Goal: Transaction & Acquisition: Purchase product/service

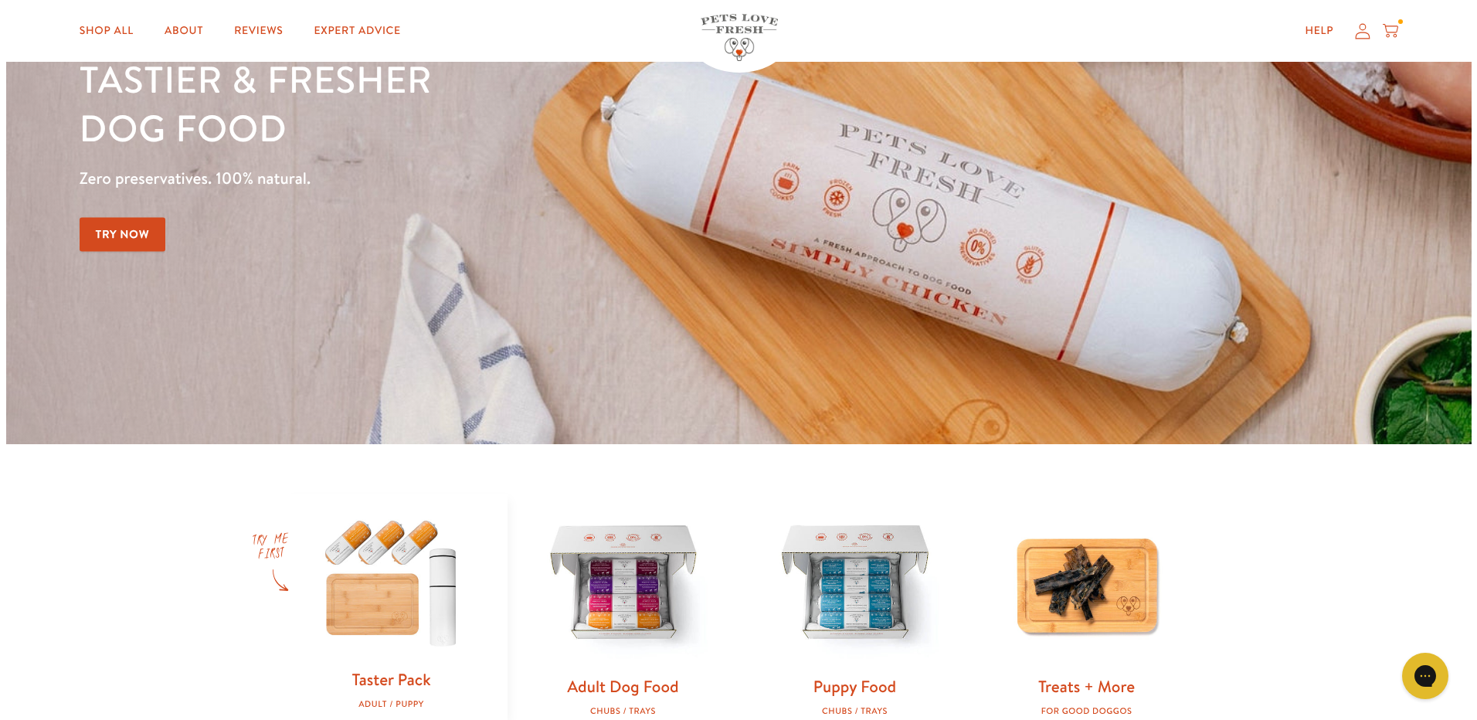
scroll to position [232, 0]
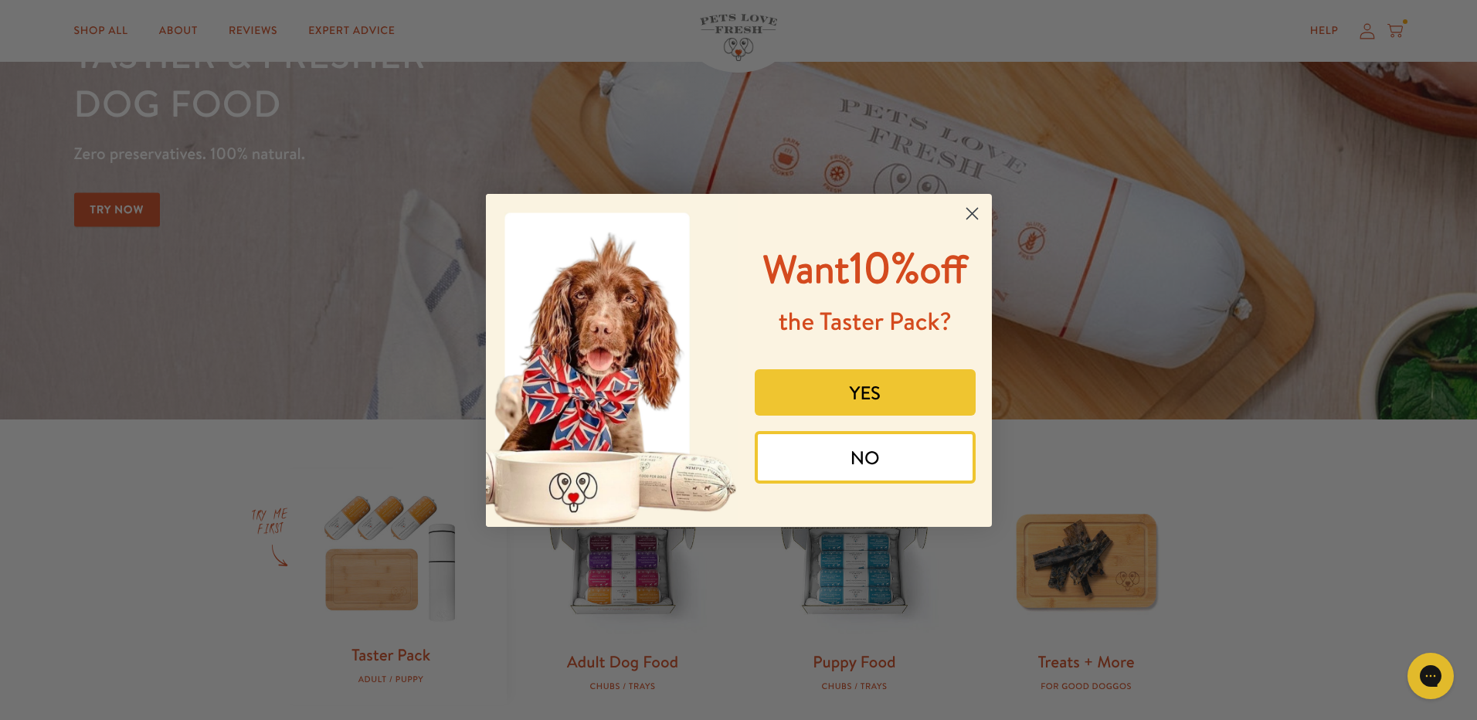
click at [860, 385] on button "YES" at bounding box center [865, 392] width 221 height 46
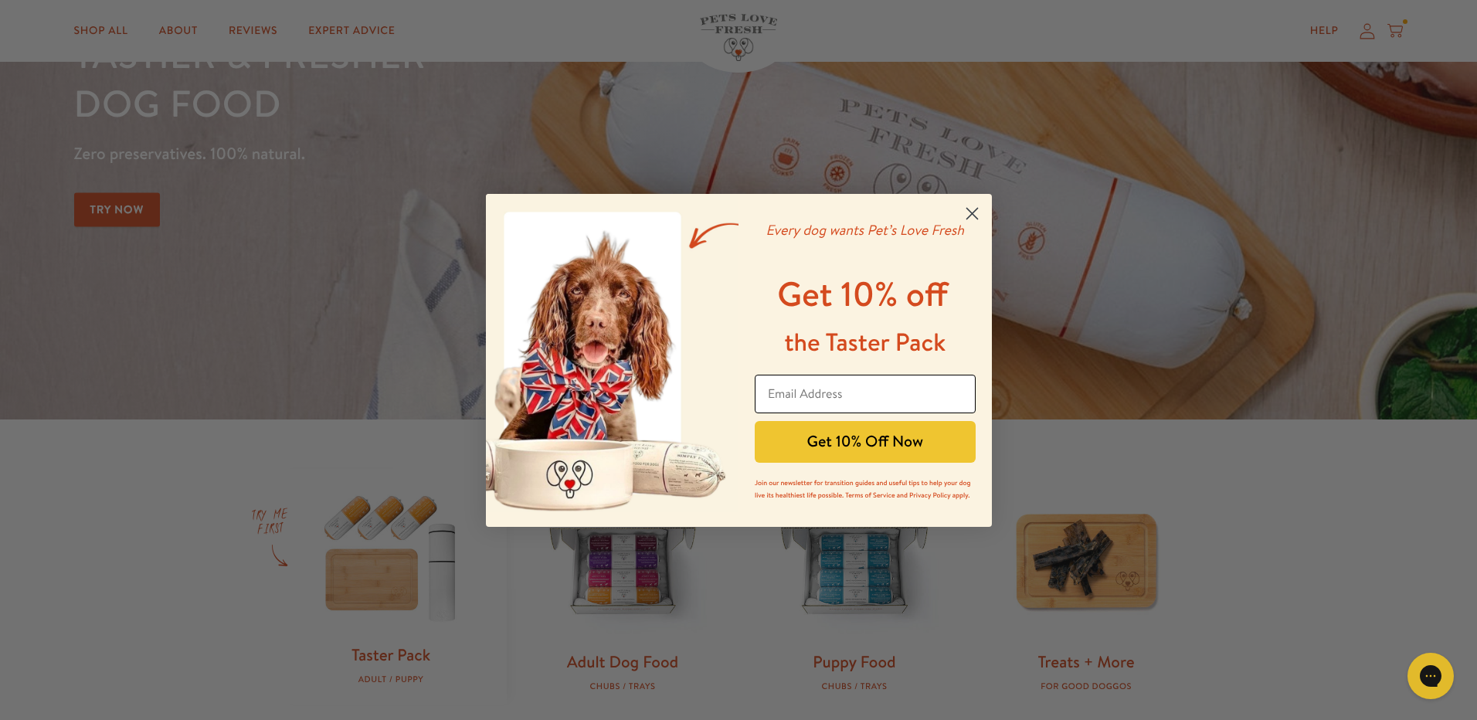
click at [774, 392] on input "Email Address" at bounding box center [865, 394] width 221 height 39
type input "corrinnenagler@gmail.com"
click at [852, 446] on button "Get 10% Off Now" at bounding box center [865, 442] width 221 height 42
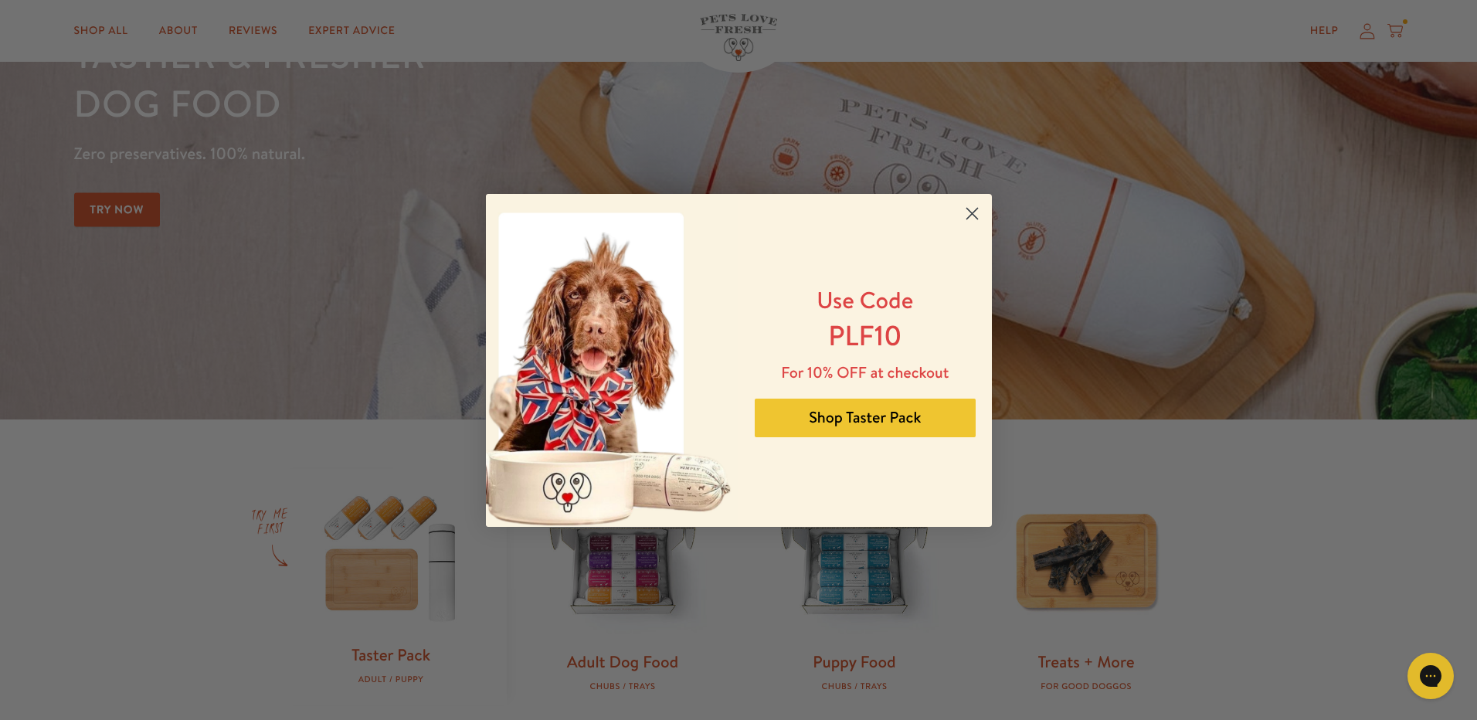
click at [871, 423] on button "Shop Taster Pack" at bounding box center [865, 418] width 221 height 39
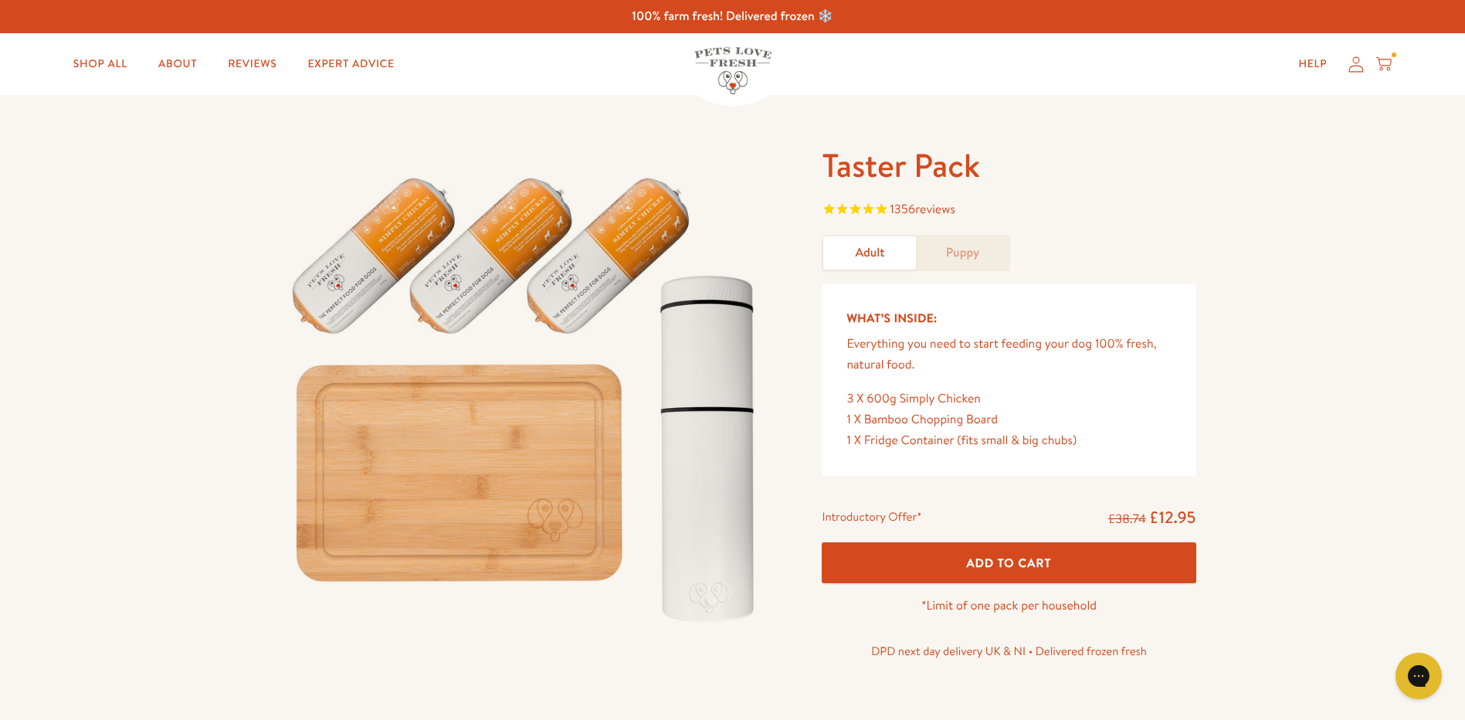
click at [945, 248] on link "Puppy" at bounding box center [962, 252] width 93 height 33
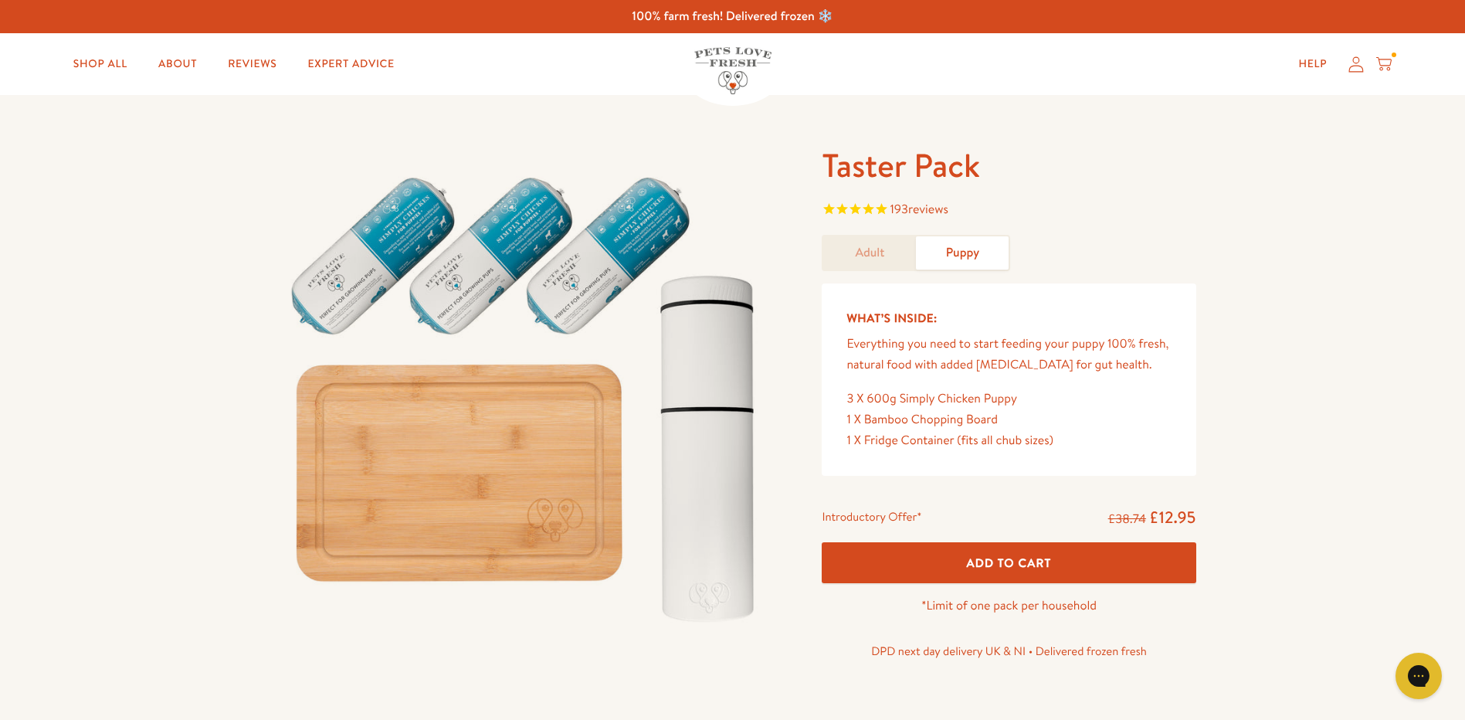
click at [1006, 562] on span "Add To Cart" at bounding box center [1009, 563] width 85 height 16
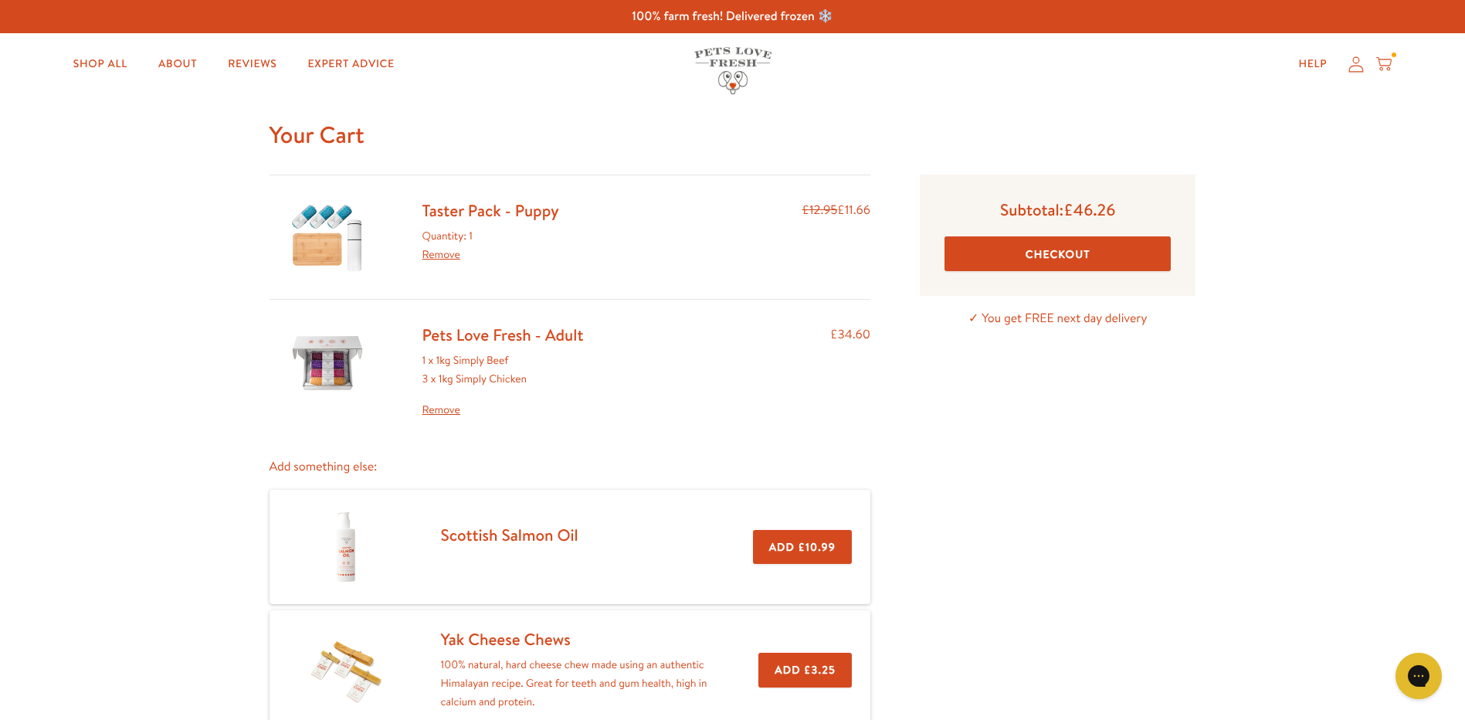
click at [446, 409] on link "Remove" at bounding box center [503, 410] width 161 height 19
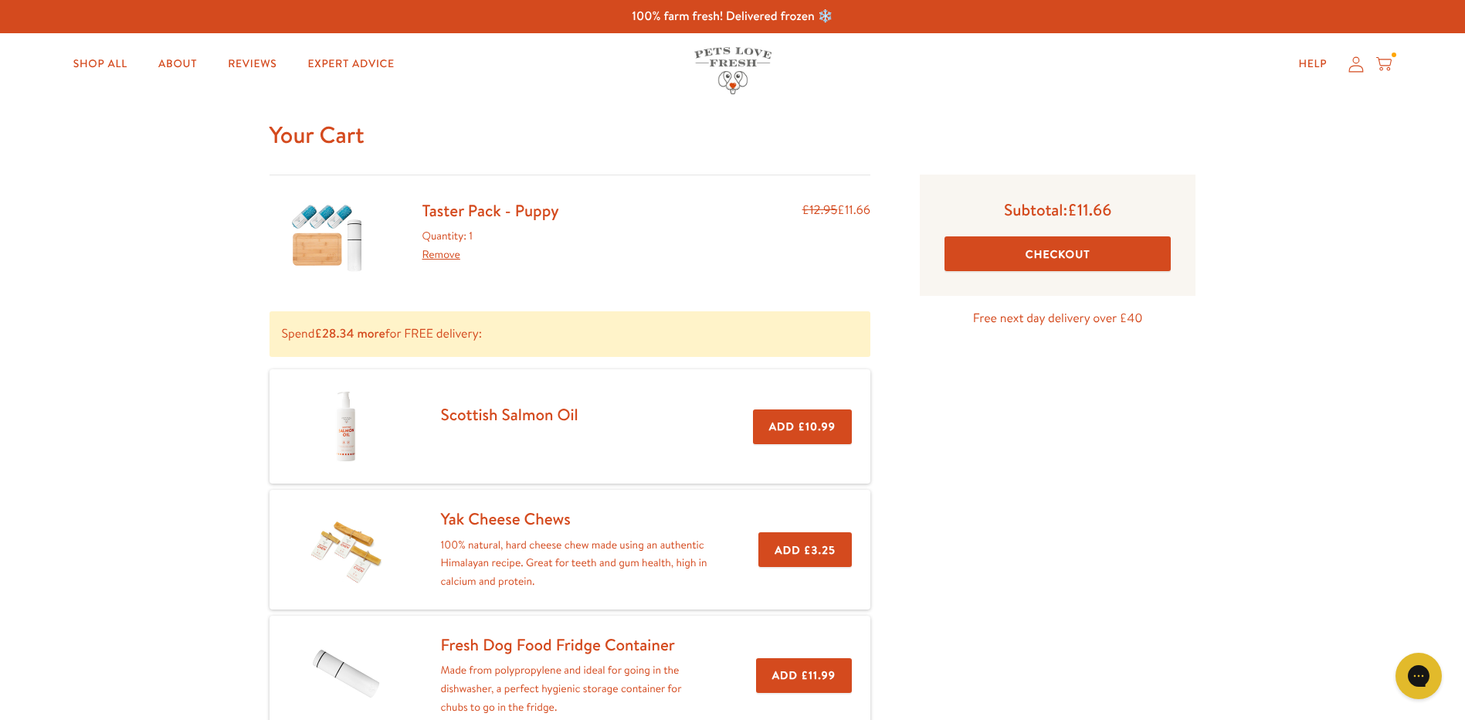
click at [1036, 253] on button "Checkout" at bounding box center [1058, 253] width 226 height 35
